Goal: Entertainment & Leisure: Consume media (video, audio)

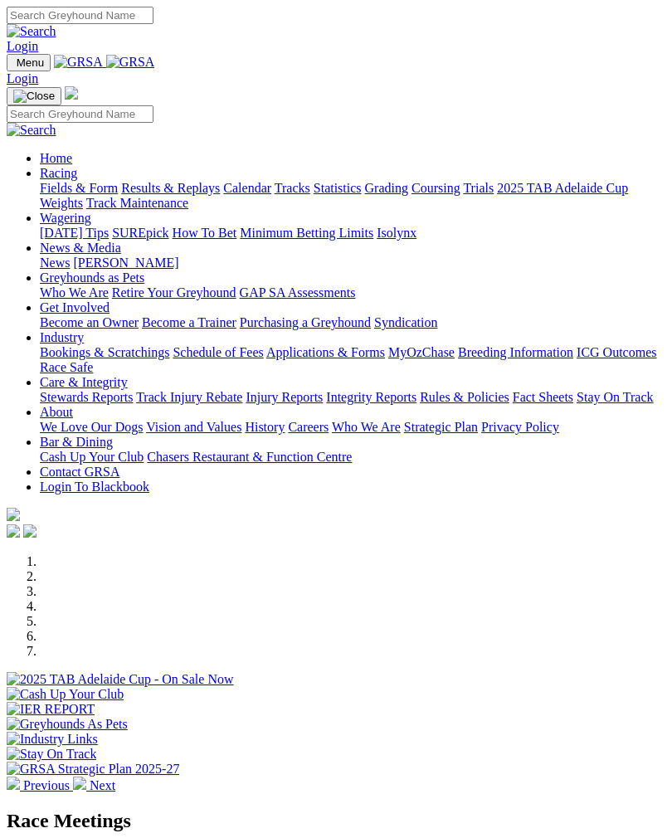
scroll to position [349, 0]
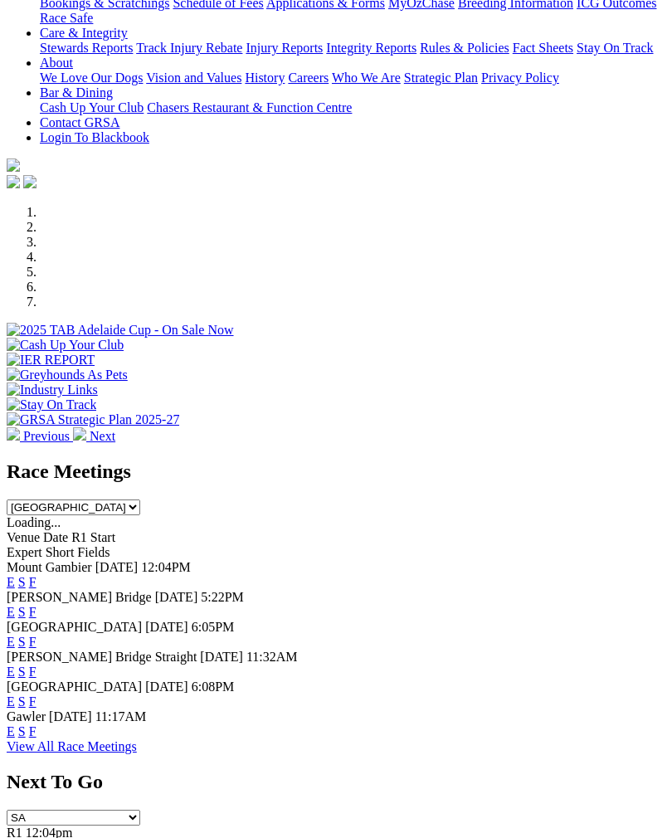
click at [37, 575] on link "F" at bounding box center [32, 582] width 7 height 14
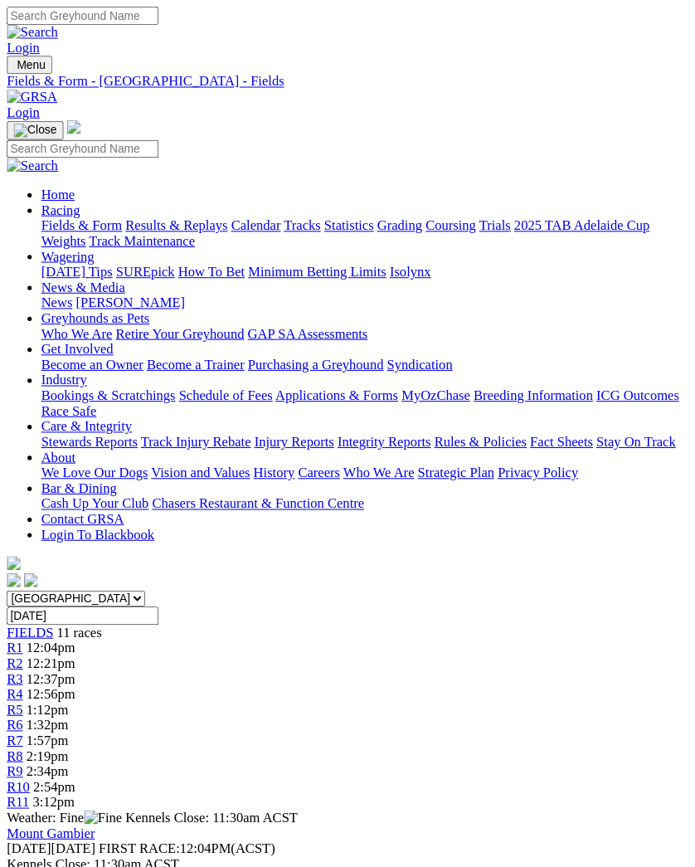
scroll to position [2, 0]
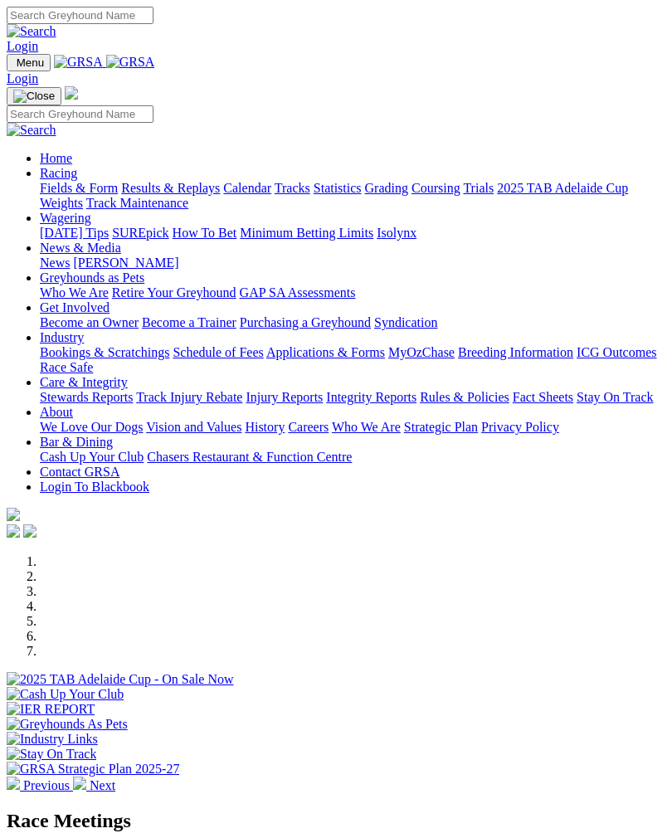
scroll to position [349, 0]
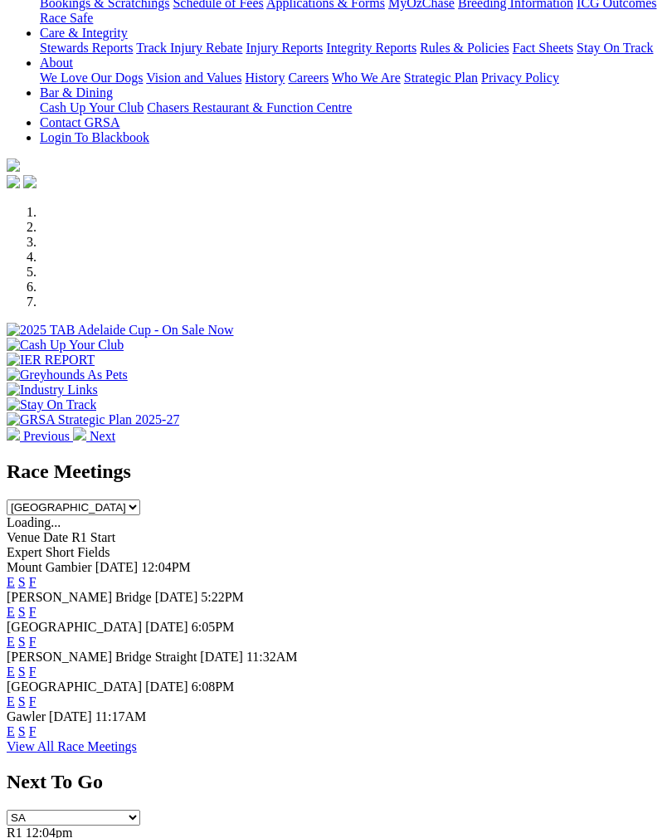
click at [37, 726] on link "F" at bounding box center [32, 731] width 7 height 14
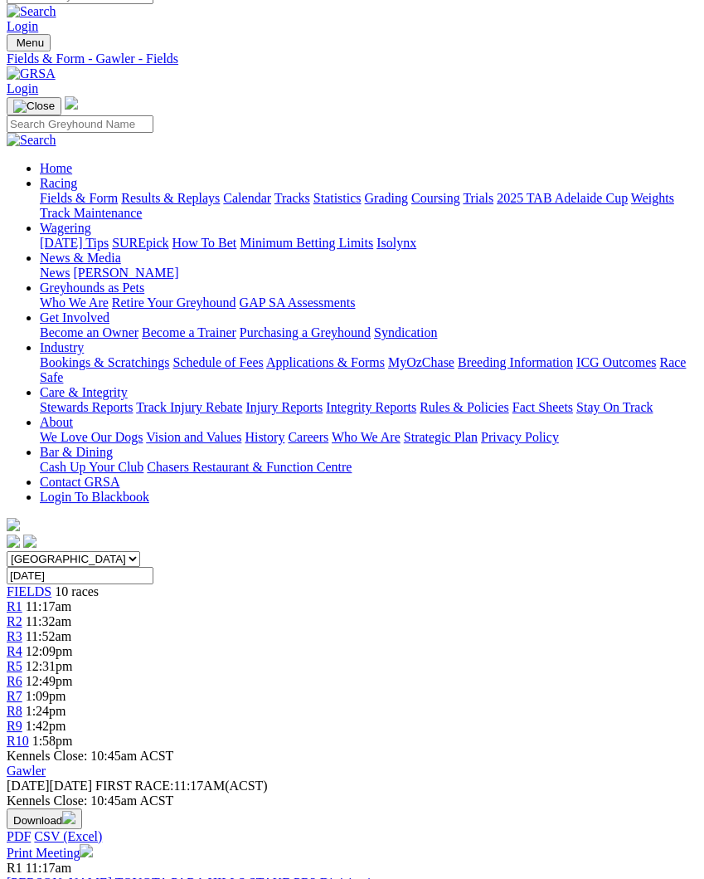
scroll to position [18, 0]
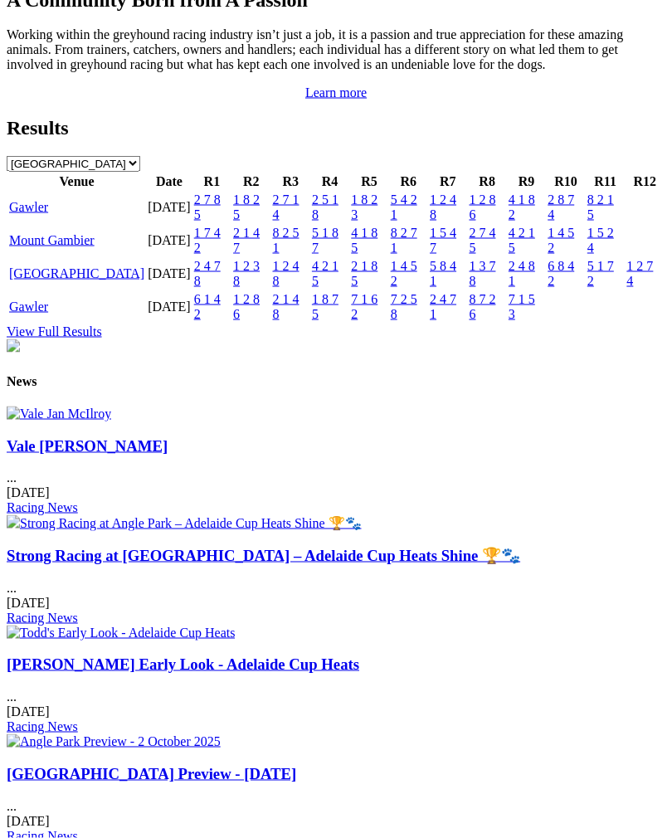
scroll to position [1830, 0]
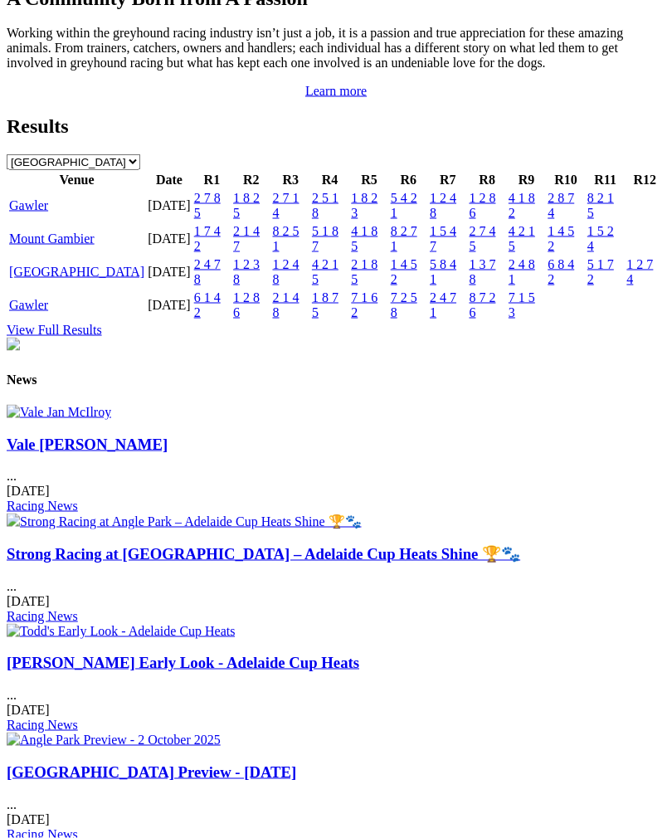
click at [48, 212] on link "Gawler" at bounding box center [28, 205] width 39 height 14
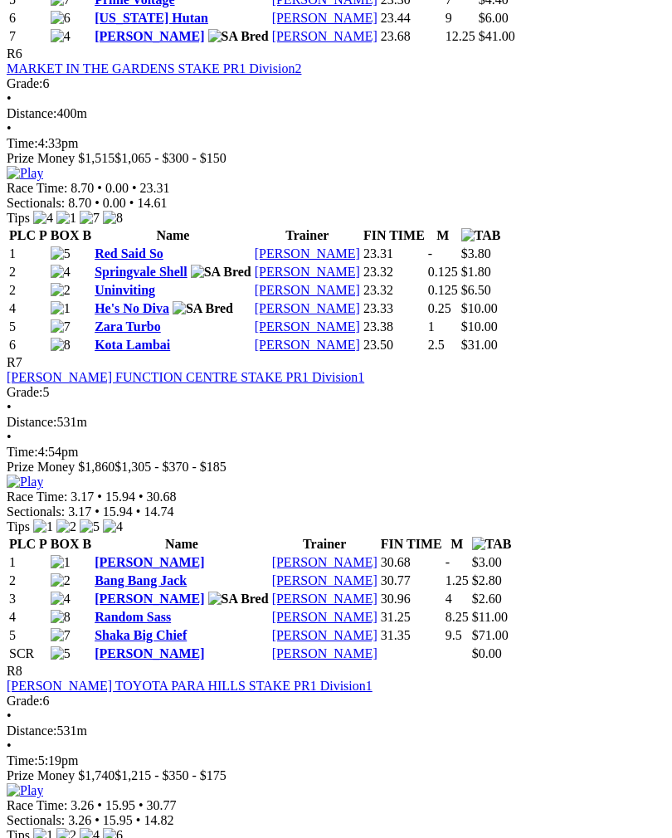
scroll to position [2386, 0]
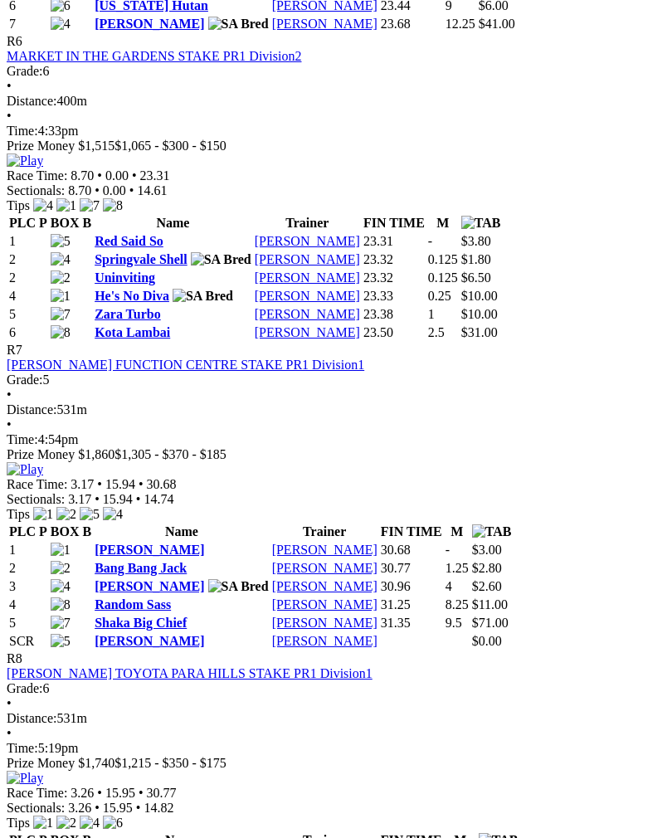
click at [43, 462] on img at bounding box center [25, 469] width 37 height 15
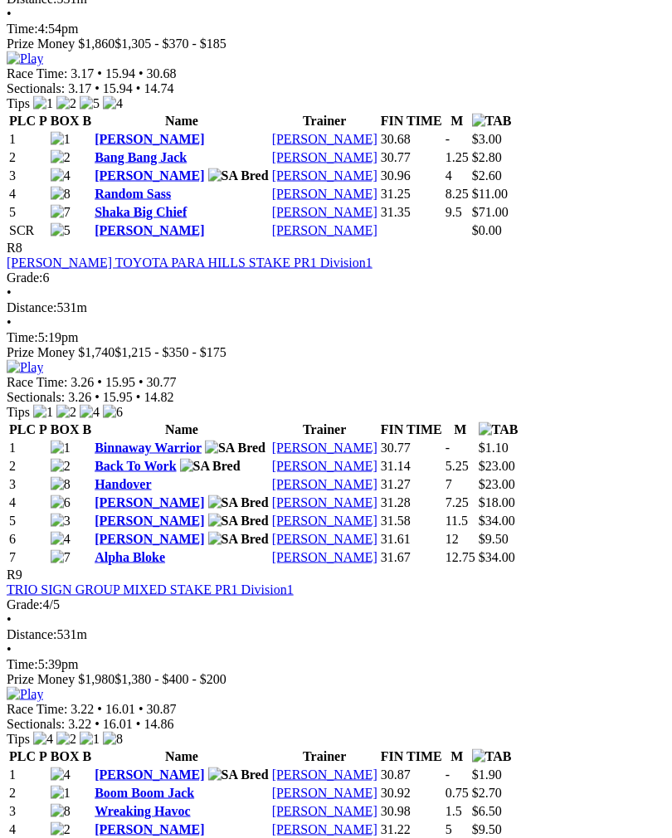
scroll to position [2800, 0]
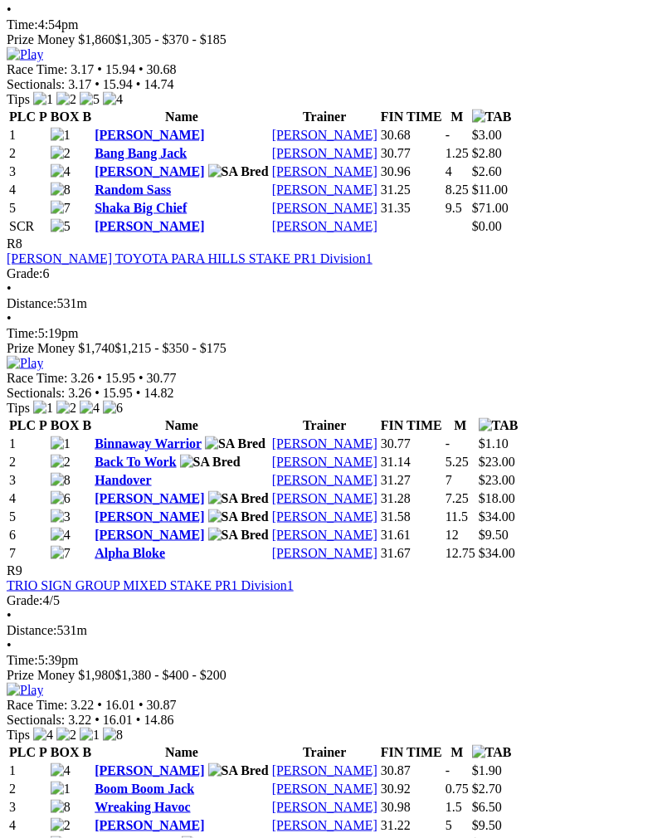
click at [43, 356] on img at bounding box center [25, 363] width 37 height 15
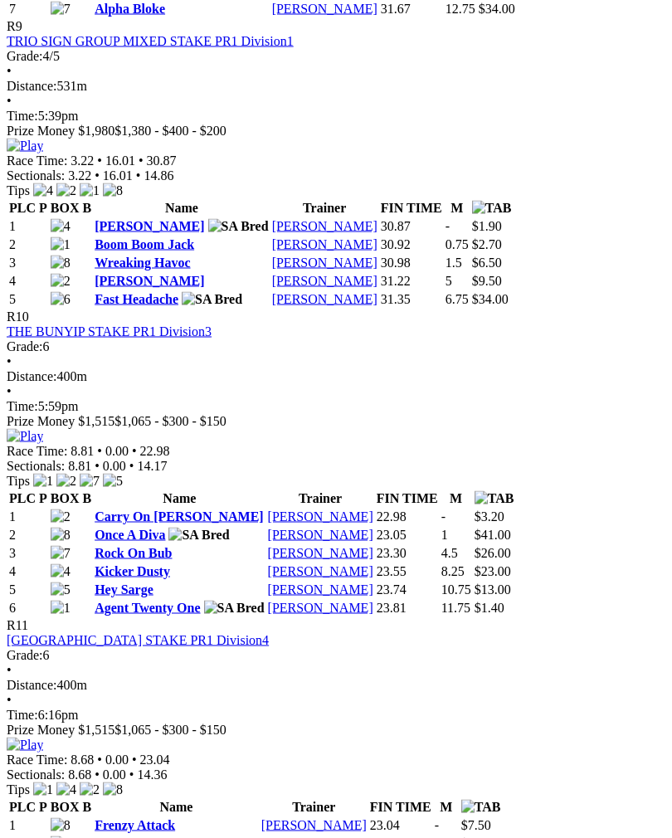
scroll to position [3346, 0]
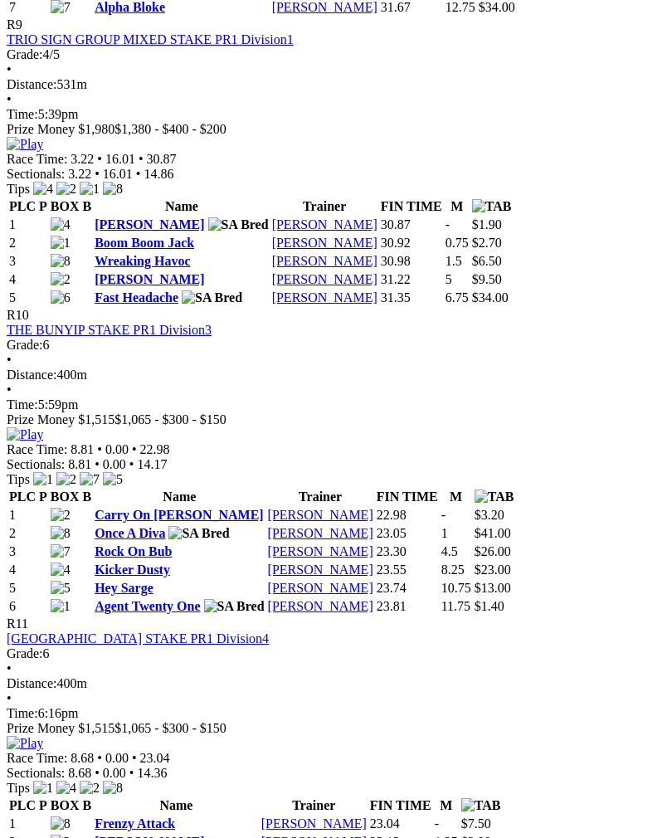
click at [43, 152] on img at bounding box center [25, 144] width 37 height 15
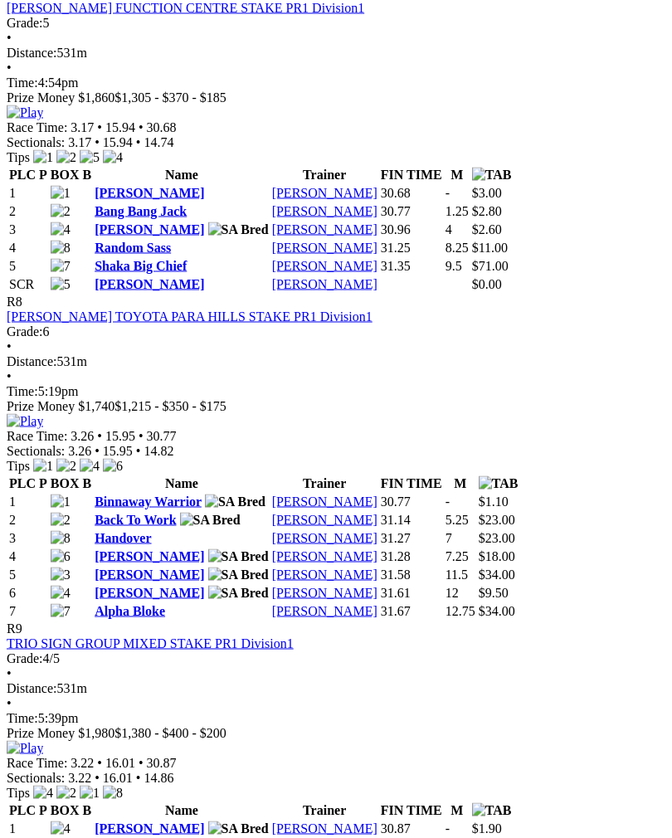
scroll to position [2726, 0]
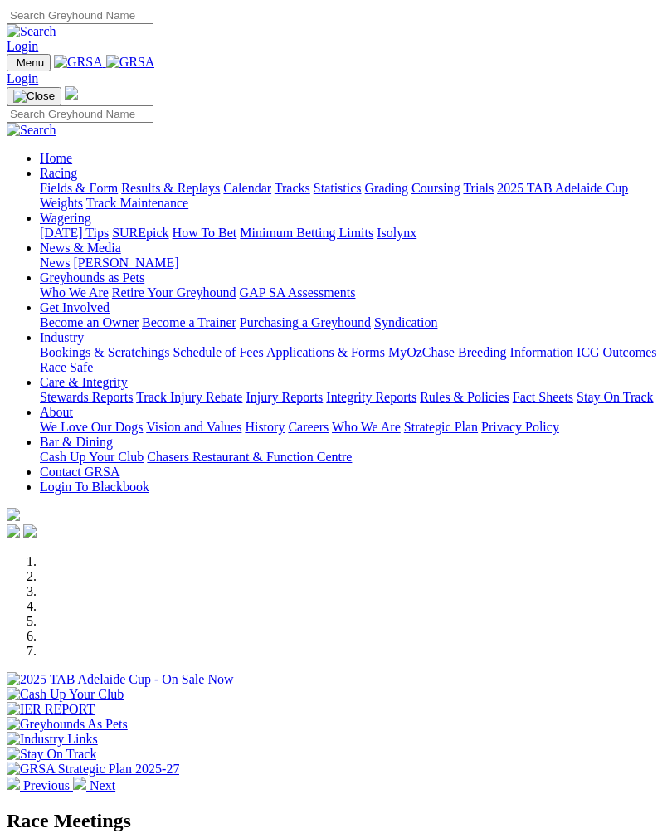
scroll to position [1858, 0]
